Goal: Task Accomplishment & Management: Manage account settings

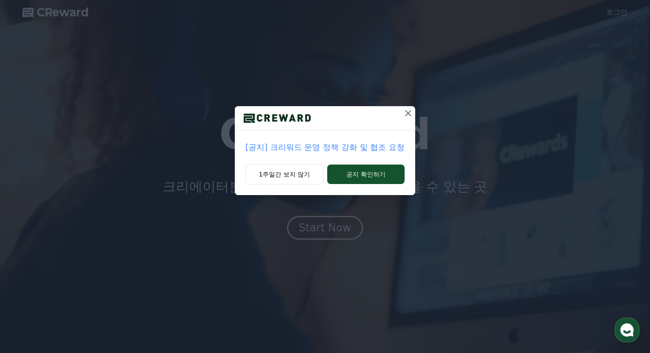
click at [350, 148] on p "[공지] 크리워드 운영 정책 강화 및 협조 요청" at bounding box center [324, 147] width 159 height 12
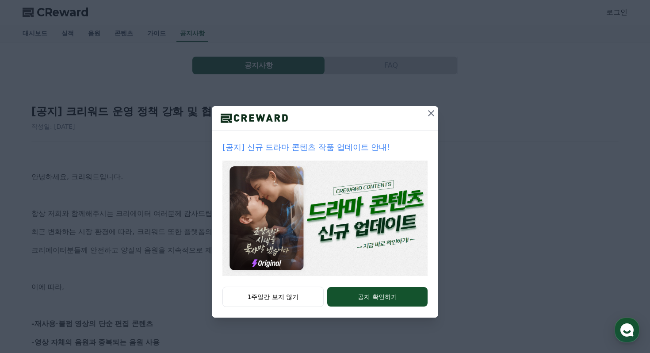
click at [430, 114] on icon at bounding box center [431, 113] width 6 height 6
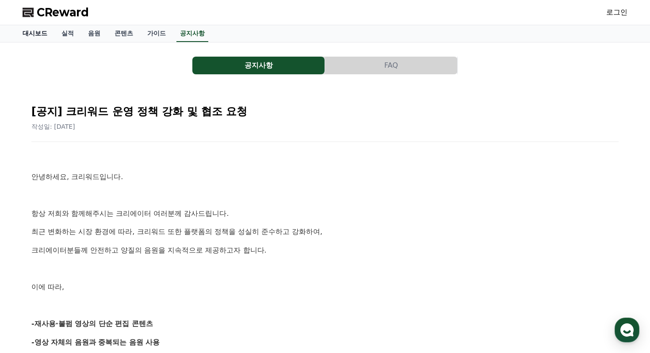
click at [40, 37] on link "대시보드" at bounding box center [34, 33] width 39 height 17
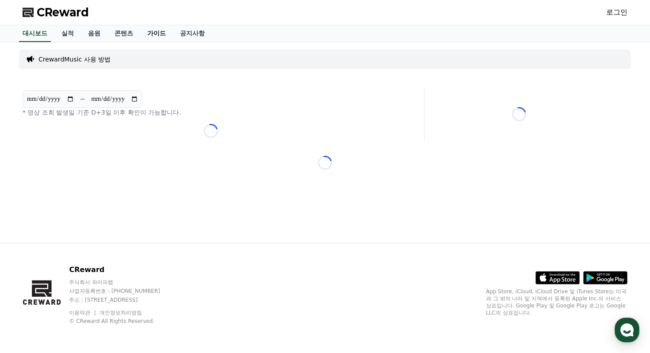
click at [148, 31] on link "가이드" at bounding box center [156, 33] width 33 height 17
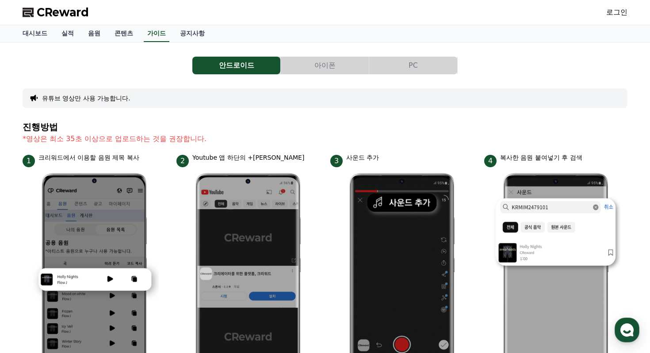
click at [612, 9] on link "로그인" at bounding box center [616, 12] width 21 height 11
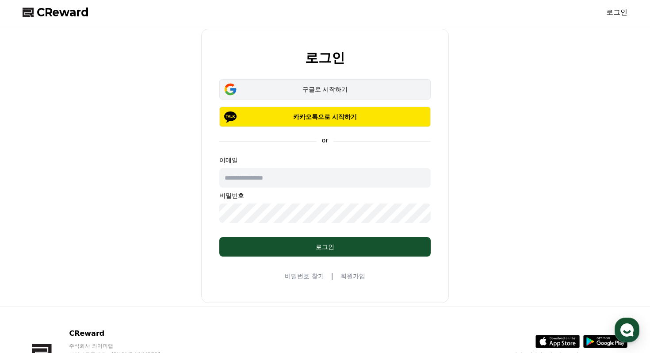
click at [307, 91] on div "구글로 시작하기" at bounding box center [325, 89] width 186 height 9
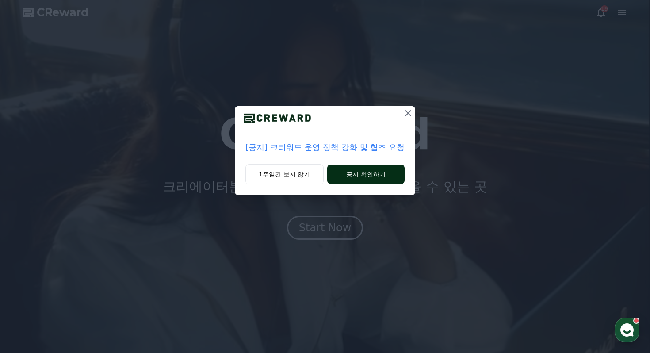
click at [351, 173] on button "공지 확인하기" at bounding box center [365, 174] width 77 height 19
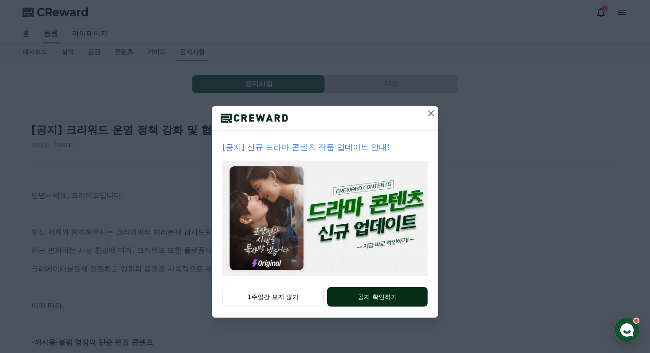
click at [376, 299] on button "공지 확인하기" at bounding box center [377, 296] width 100 height 19
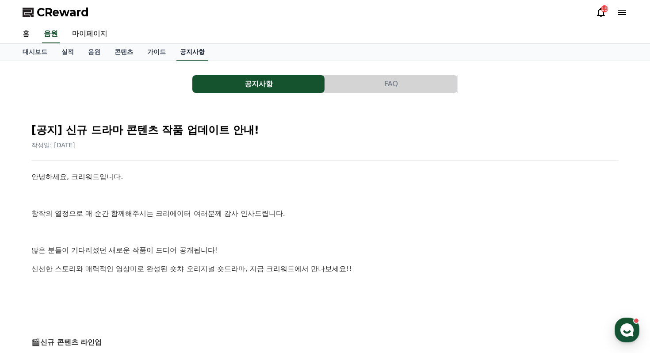
click at [184, 55] on link "공지사항" at bounding box center [192, 52] width 32 height 17
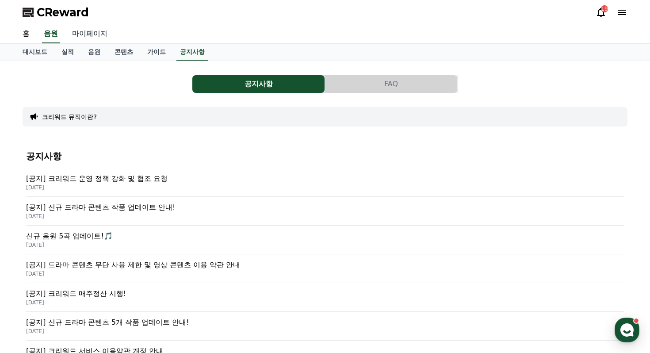
click at [79, 27] on link "마이페이지" at bounding box center [90, 34] width 50 height 19
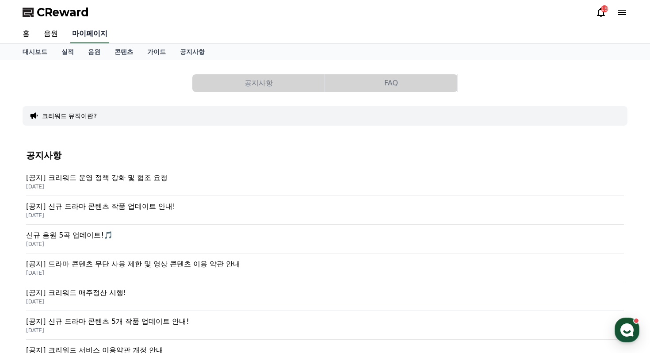
select select "**********"
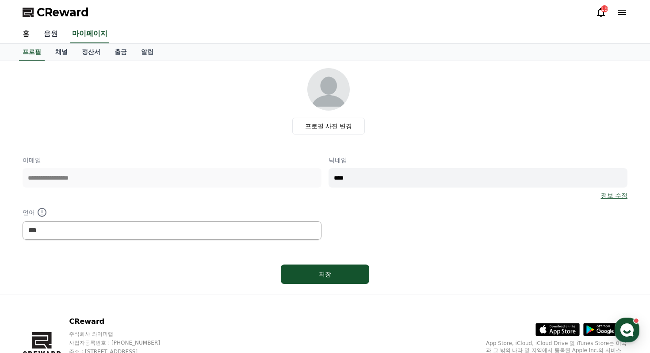
click at [50, 35] on link "음원" at bounding box center [51, 34] width 28 height 19
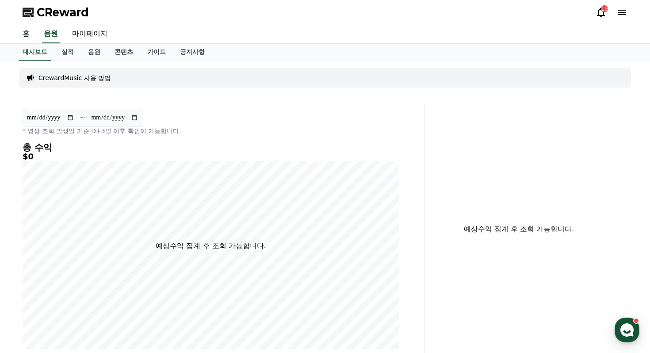
click at [29, 33] on link "홈" at bounding box center [25, 34] width 21 height 19
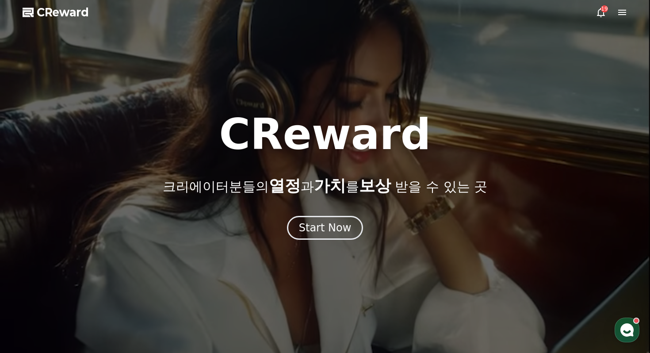
click at [601, 11] on icon at bounding box center [601, 12] width 11 height 11
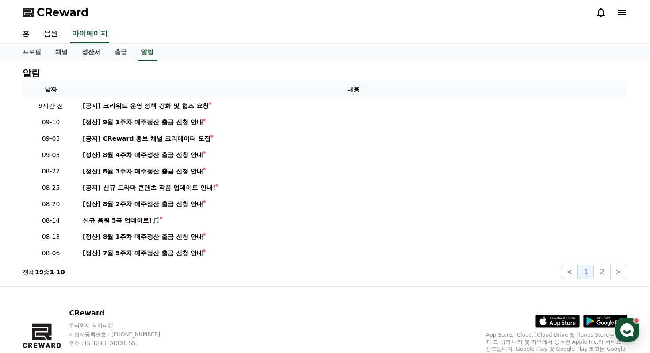
click at [84, 52] on link "정산서" at bounding box center [91, 52] width 33 height 17
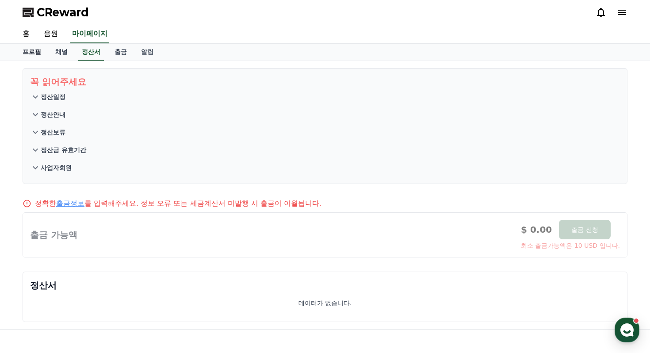
click at [37, 54] on link "프로필" at bounding box center [31, 52] width 33 height 17
select select "**********"
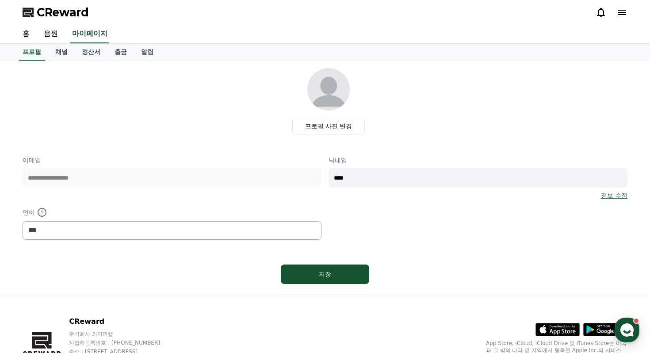
click at [625, 12] on icon at bounding box center [622, 12] width 8 height 5
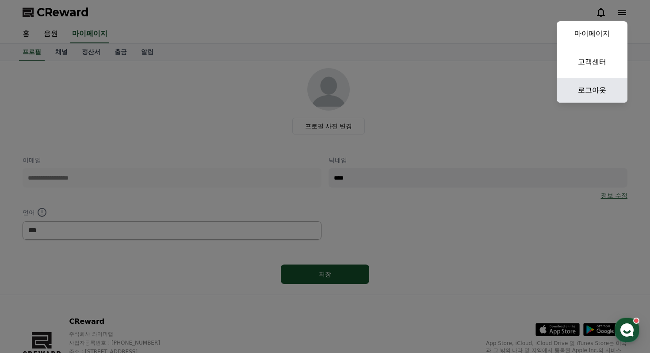
click at [591, 96] on link "로그아웃" at bounding box center [592, 90] width 71 height 25
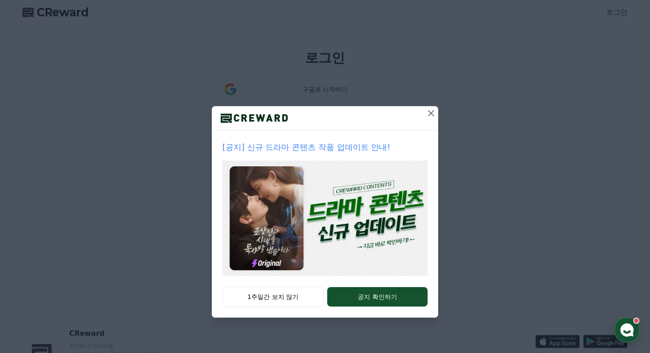
click at [429, 114] on icon at bounding box center [431, 113] width 11 height 11
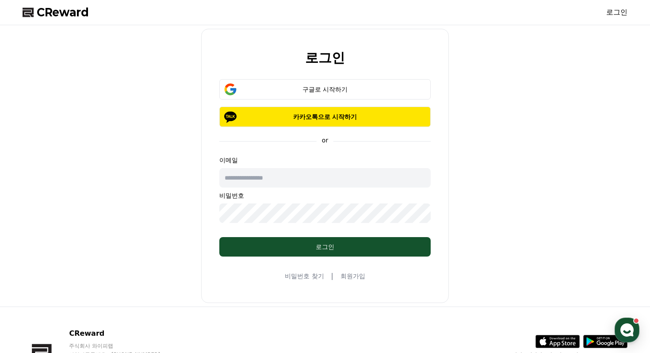
click at [283, 183] on input "text" at bounding box center [324, 177] width 211 height 19
type input "*"
type input "**********"
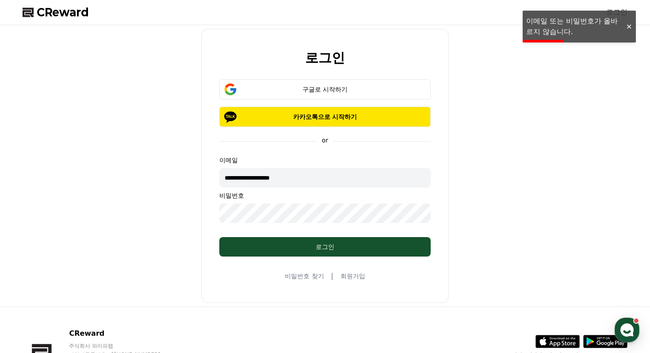
click at [337, 299] on div "**********" at bounding box center [325, 166] width 248 height 274
click at [315, 275] on link "비밀번호 찾기" at bounding box center [304, 276] width 39 height 9
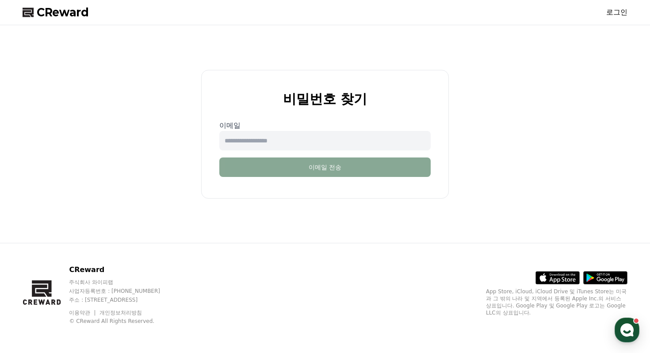
click at [274, 138] on input "email" at bounding box center [324, 140] width 211 height 19
type input "**********"
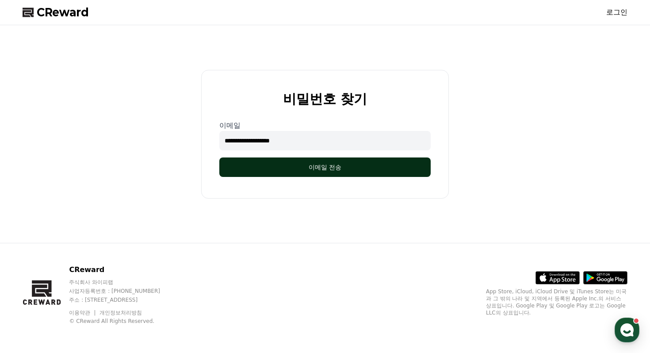
click at [286, 171] on button "이메일 전송" at bounding box center [324, 166] width 211 height 19
